Goal: Task Accomplishment & Management: Use online tool/utility

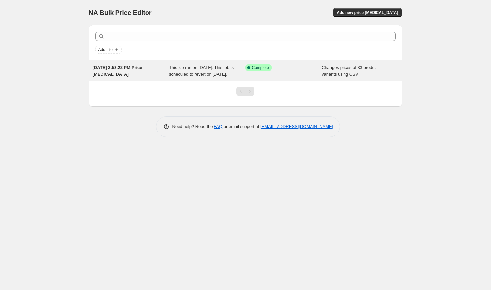
click at [187, 74] on span "This job ran on [DATE]. This job is scheduled to revert on [DATE]." at bounding box center [201, 71] width 65 height 12
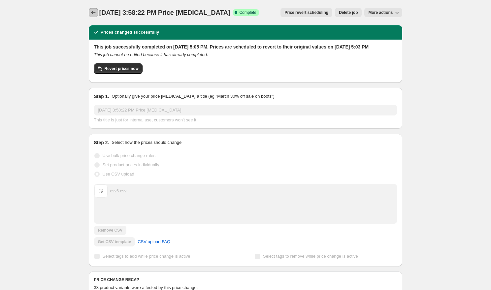
click at [94, 17] on button "Price change jobs" at bounding box center [93, 12] width 9 height 9
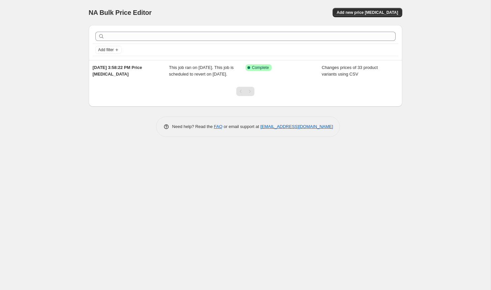
click at [250, 3] on div "NA Bulk Price Editor. This page is ready NA Bulk Price Editor Add new price cha…" at bounding box center [246, 12] width 314 height 25
click at [27, 138] on div "NA Bulk Price Editor. This page is ready NA Bulk Price Editor Add new price cha…" at bounding box center [245, 145] width 491 height 290
click at [364, 15] on button "Add new price change job" at bounding box center [367, 12] width 69 height 9
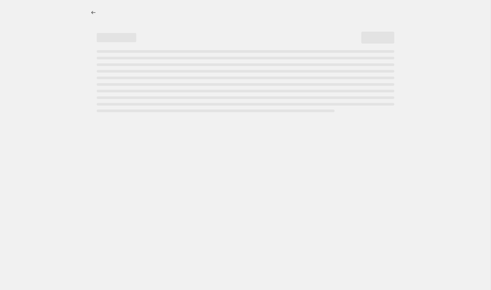
select select "percentage"
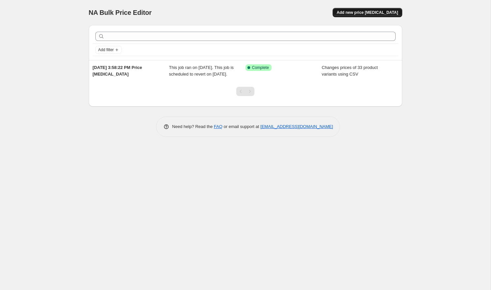
click at [383, 10] on span "Add new price change job" at bounding box center [367, 12] width 61 height 5
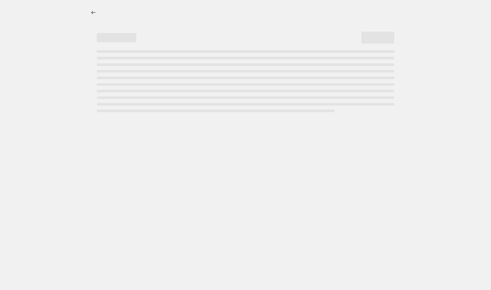
select select "percentage"
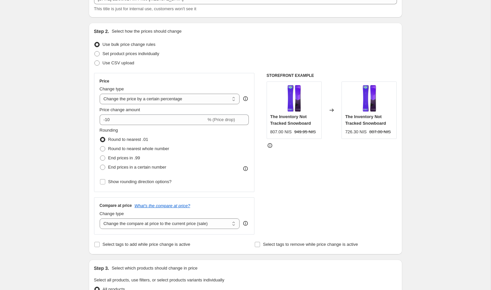
scroll to position [50, 0]
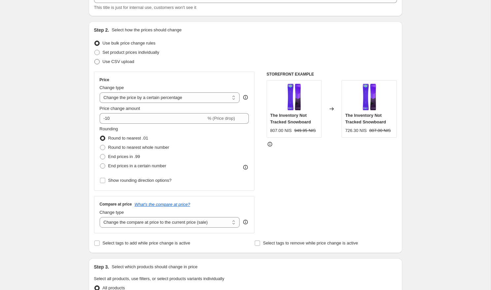
click at [116, 64] on span "Use CSV upload" at bounding box center [119, 61] width 32 height 5
click at [95, 59] on input "Use CSV upload" at bounding box center [94, 59] width 0 height 0
radio input "true"
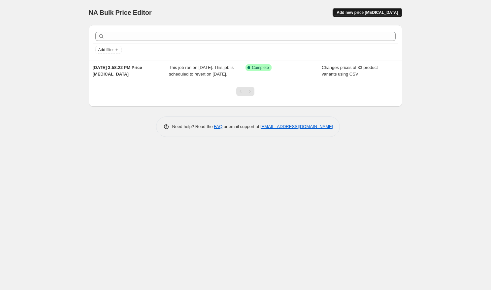
click at [387, 9] on button "Add new price [MEDICAL_DATA]" at bounding box center [367, 12] width 69 height 9
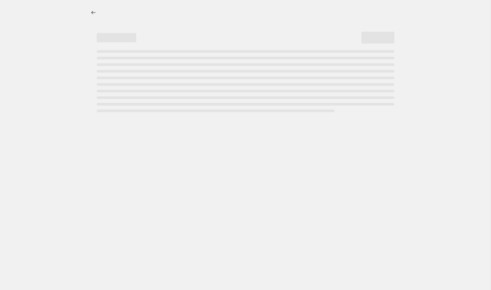
select select "percentage"
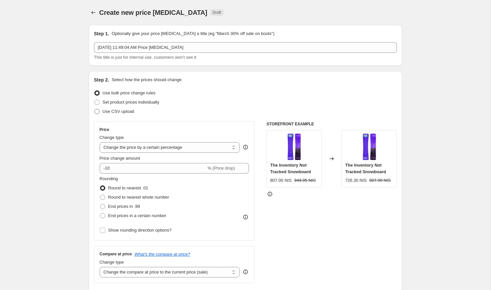
click at [109, 115] on label "Use CSV upload" at bounding box center [114, 111] width 40 height 9
click at [95, 109] on input "Use CSV upload" at bounding box center [94, 109] width 0 height 0
radio input "true"
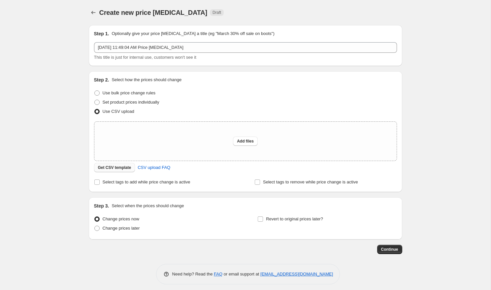
click at [108, 169] on span "Get CSV template" at bounding box center [114, 167] width 33 height 5
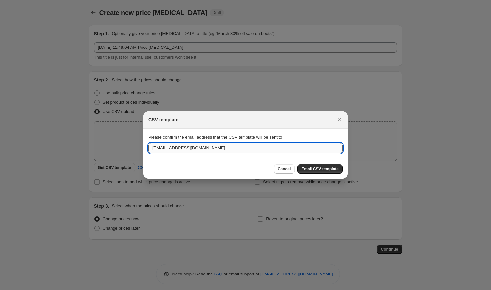
click at [160, 148] on input "avi413@gmail.com" at bounding box center [246, 148] width 194 height 11
type input "obensimon@deloitte.com"
click at [322, 171] on span "Email CSV template" at bounding box center [319, 168] width 37 height 5
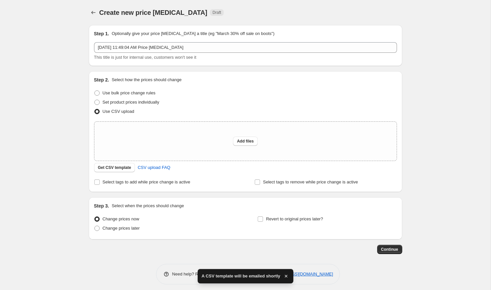
scroll to position [4, 0]
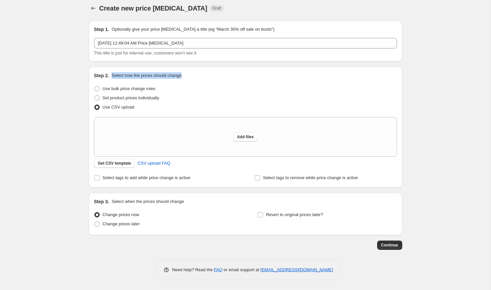
drag, startPoint x: 113, startPoint y: 76, endPoint x: 195, endPoint y: 76, distance: 82.2
click at [195, 76] on div "Step 2. Select how the prices should change" at bounding box center [245, 75] width 303 height 7
drag, startPoint x: 190, startPoint y: 76, endPoint x: 114, endPoint y: 73, distance: 76.3
click at [114, 73] on div "Step 2. Select how the prices should change" at bounding box center [245, 75] width 303 height 7
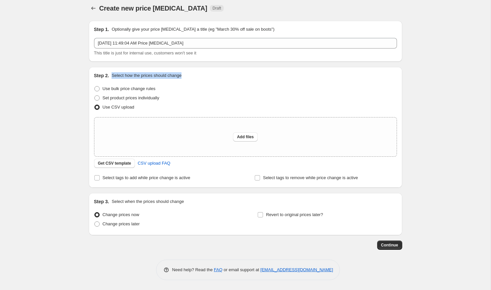
click at [114, 73] on p "Select how the prices should change" at bounding box center [147, 75] width 70 height 7
drag, startPoint x: 114, startPoint y: 73, endPoint x: 192, endPoint y: 75, distance: 78.3
click at [190, 74] on div "Step 2. Select how the prices should change" at bounding box center [245, 75] width 303 height 7
click at [192, 75] on div "Step 2. Select how the prices should change" at bounding box center [245, 75] width 303 height 7
drag, startPoint x: 190, startPoint y: 75, endPoint x: 112, endPoint y: 78, distance: 78.6
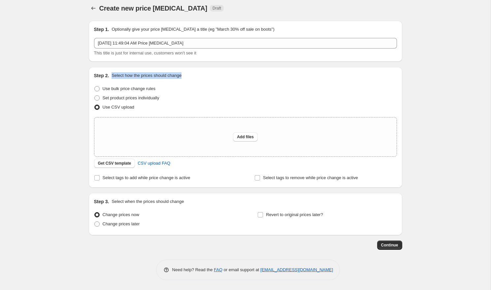
click at [112, 78] on div "Step 2. Select how the prices should change" at bounding box center [245, 75] width 303 height 7
click at [112, 77] on div "Step 2. Select how the prices should change" at bounding box center [245, 75] width 303 height 7
drag, startPoint x: 112, startPoint y: 74, endPoint x: 195, endPoint y: 76, distance: 83.2
click at [195, 77] on div "Step 2. Select how the prices should change" at bounding box center [245, 75] width 303 height 7
click at [191, 76] on div "Step 2. Select how the prices should change" at bounding box center [245, 75] width 303 height 7
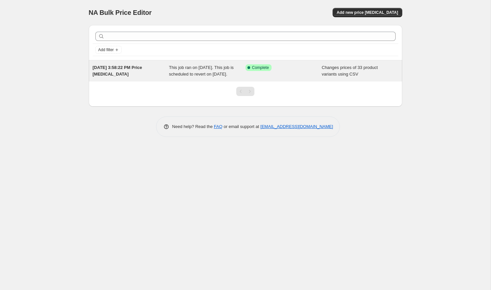
click at [148, 75] on div "[DATE] 3:58:22 PM Price [MEDICAL_DATA]" at bounding box center [131, 70] width 77 height 13
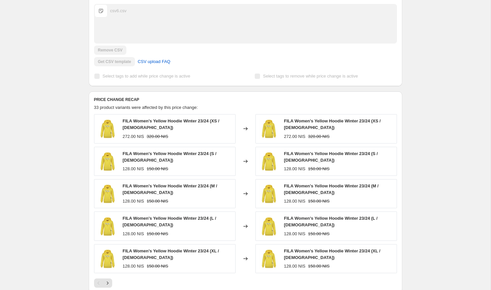
scroll to position [187, 0]
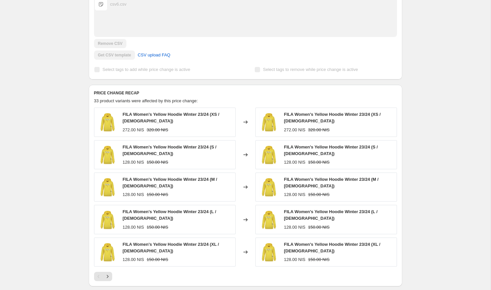
click at [140, 124] on div "FILA Women's Yellow Hoodie Winter 23/24 (XS / [DEMOGRAPHIC_DATA])" at bounding box center [177, 117] width 109 height 13
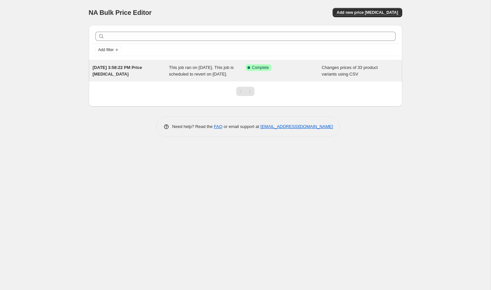
click at [219, 71] on div "This job ran on September 21, 2025. This job is scheduled to revert on Septembe…" at bounding box center [207, 70] width 77 height 13
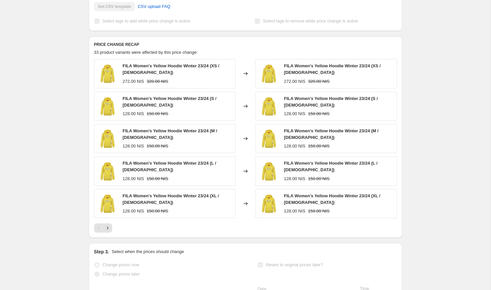
scroll to position [233, 0]
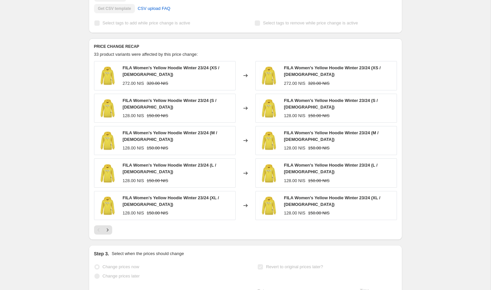
click at [267, 84] on img at bounding box center [269, 76] width 20 height 20
